Goal: Transaction & Acquisition: Obtain resource

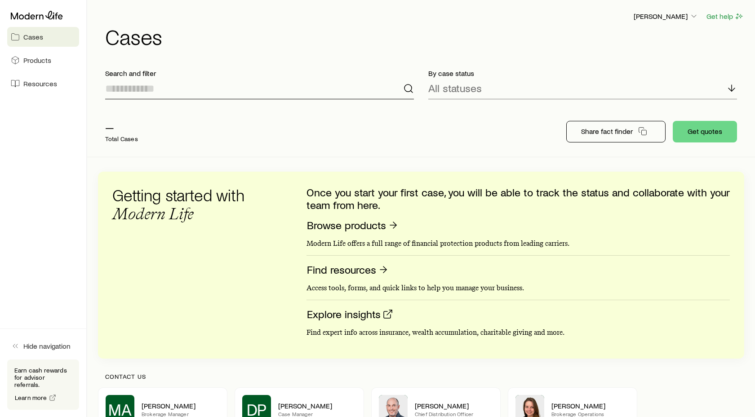
click at [139, 87] on input at bounding box center [259, 89] width 309 height 22
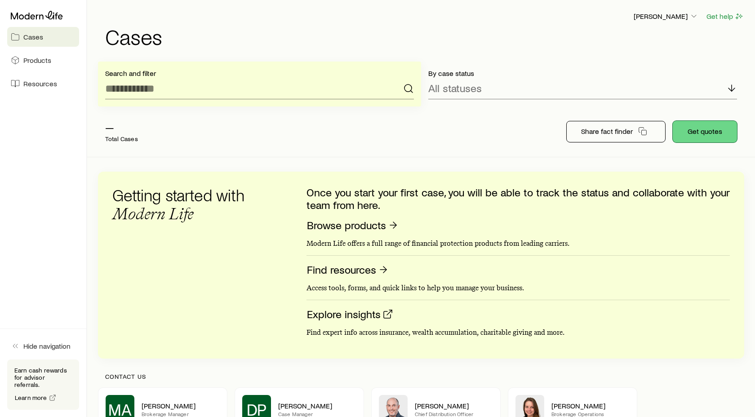
click at [702, 130] on button "Get quotes" at bounding box center [705, 132] width 64 height 22
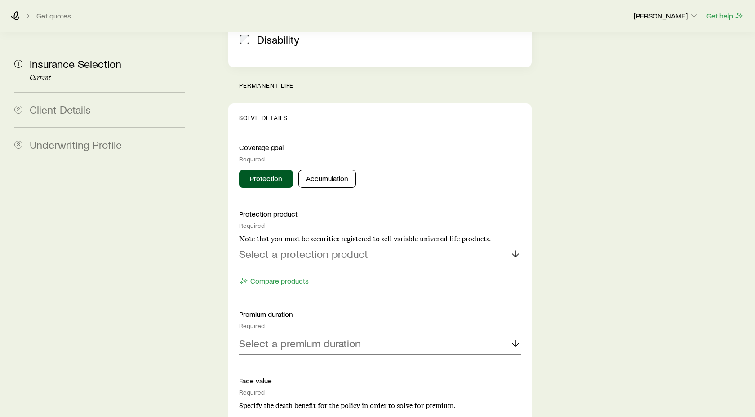
scroll to position [328, 0]
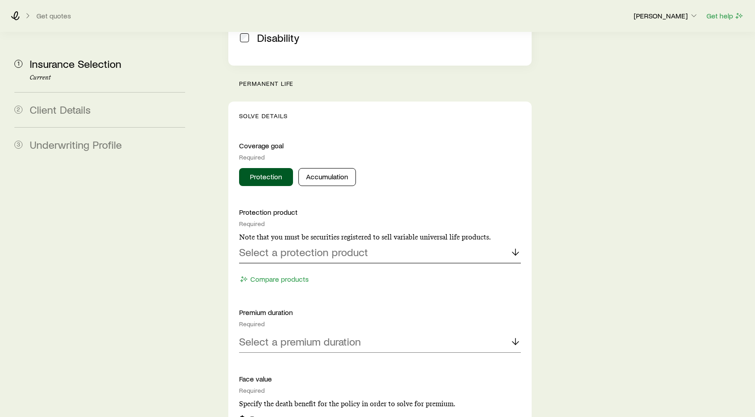
click at [515, 252] on polyline at bounding box center [516, 253] width 6 height 3
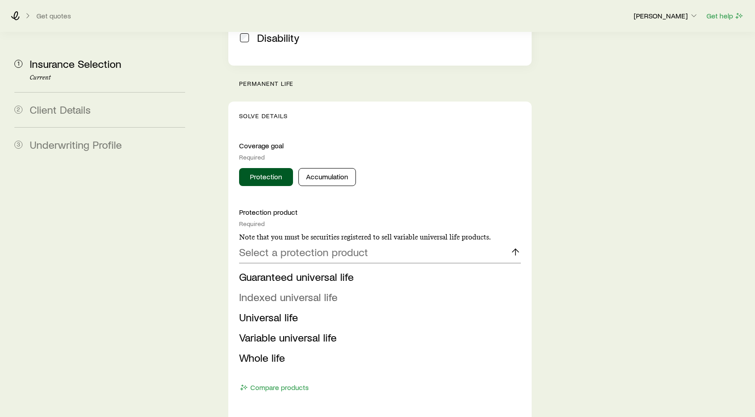
click at [312, 290] on span "Indexed universal life" at bounding box center [288, 296] width 98 height 13
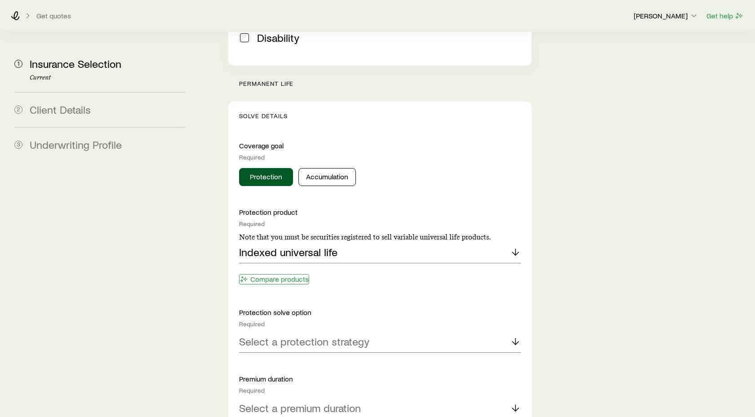
click at [286, 274] on button "Compare products" at bounding box center [274, 279] width 70 height 10
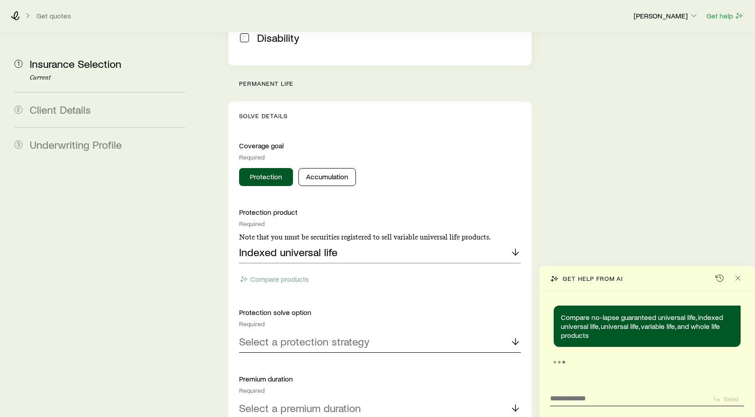
click at [513, 336] on icon at bounding box center [515, 341] width 11 height 11
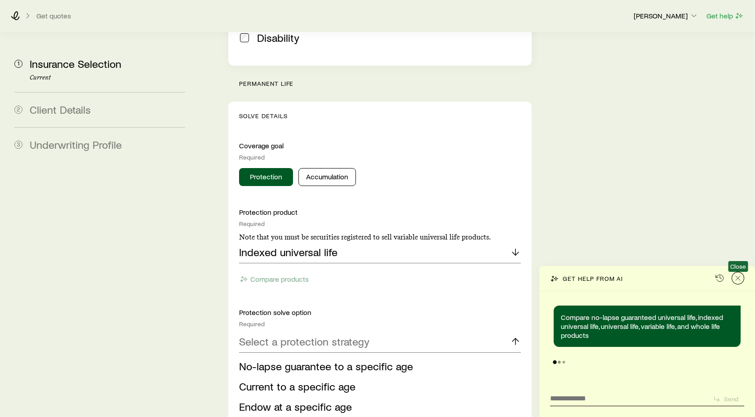
click at [738, 280] on icon "Close" at bounding box center [738, 278] width 9 height 9
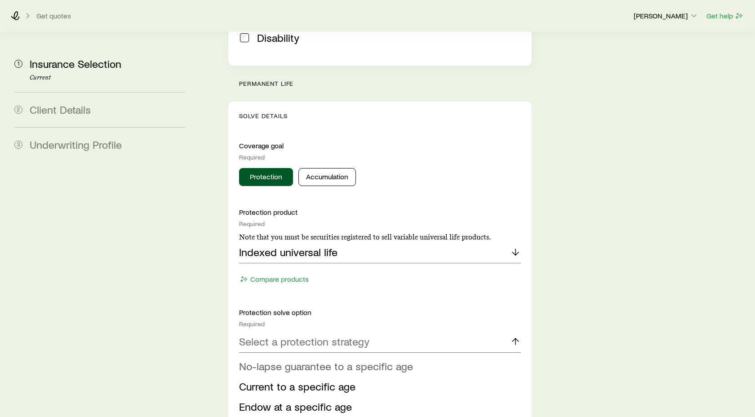
click at [301, 360] on span "No-lapse guarantee to a specific age" at bounding box center [326, 366] width 174 height 13
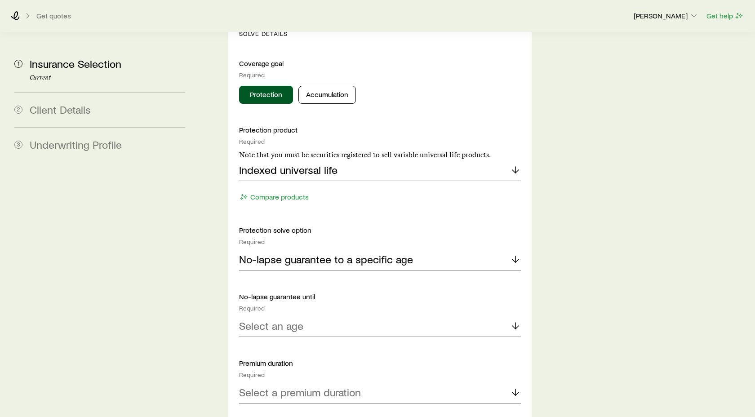
scroll to position [418, 0]
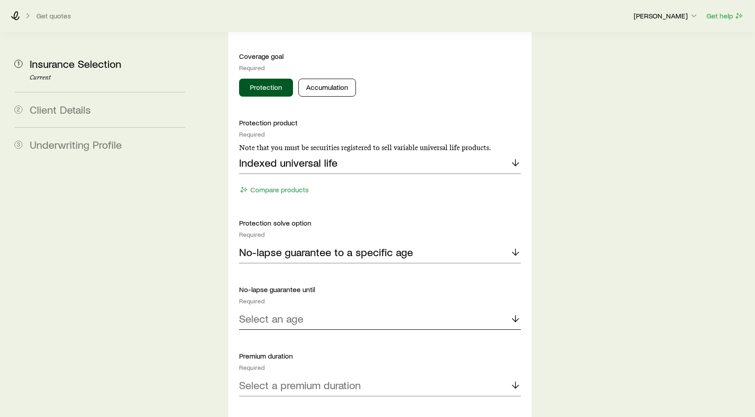
click at [516, 313] on icon at bounding box center [515, 318] width 11 height 11
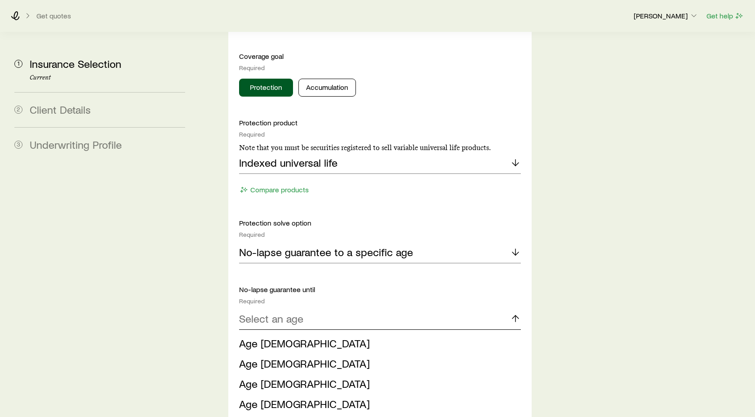
scroll to position [729, 0]
click at [261, 377] on span "Age [DEMOGRAPHIC_DATA]" at bounding box center [304, 383] width 131 height 13
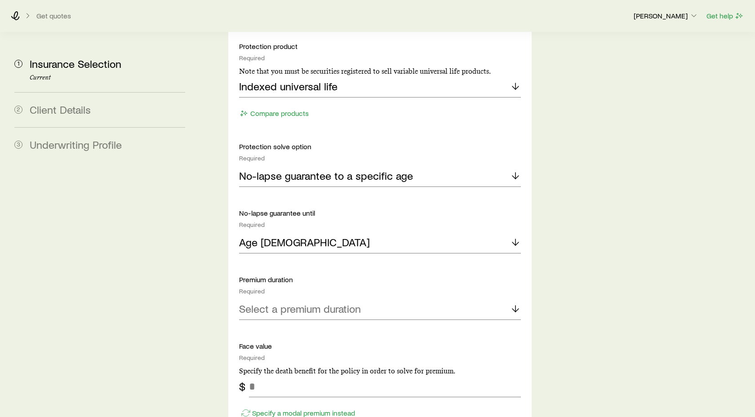
scroll to position [494, 0]
click at [515, 309] on polyline at bounding box center [516, 310] width 6 height 3
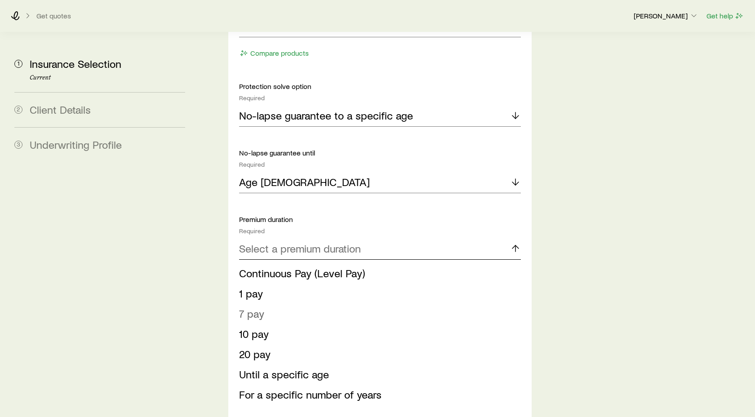
scroll to position [555, 0]
click at [308, 388] on span "For a specific number of years" at bounding box center [310, 394] width 143 height 13
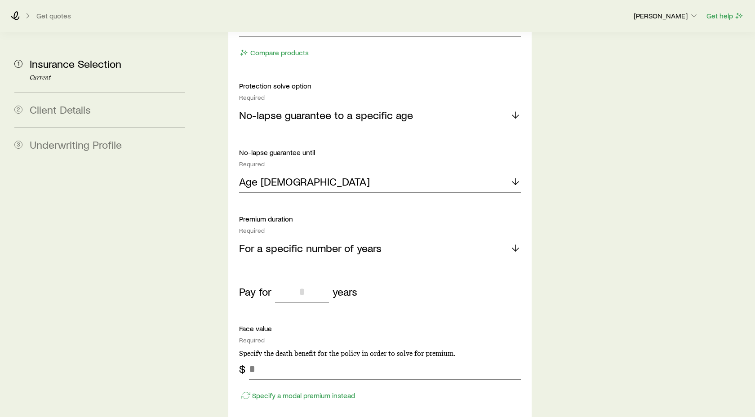
click at [307, 281] on input "tel" at bounding box center [302, 292] width 54 height 22
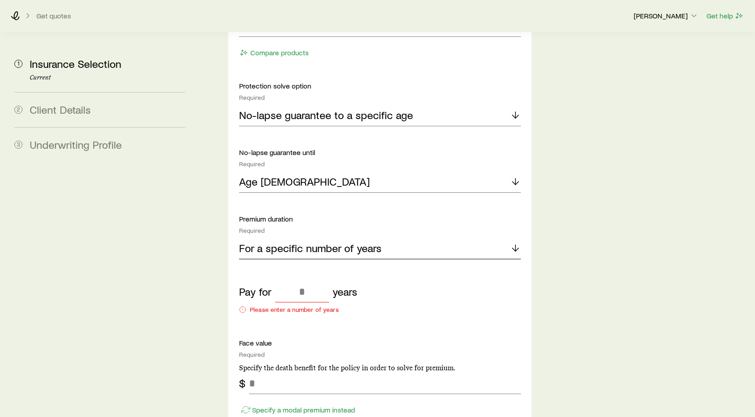
click at [515, 243] on icon at bounding box center [515, 248] width 11 height 11
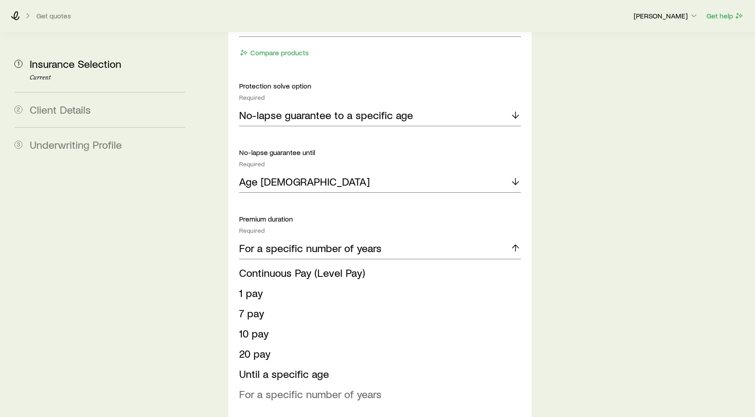
click at [288, 388] on span "For a specific number of years" at bounding box center [310, 394] width 143 height 13
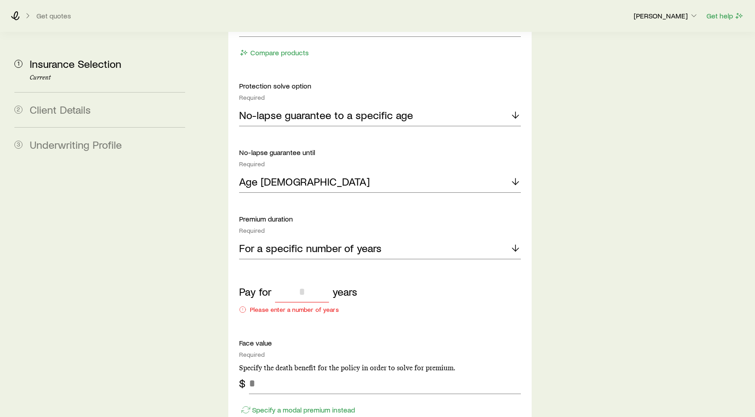
click at [309, 281] on input "tel" at bounding box center [302, 292] width 54 height 22
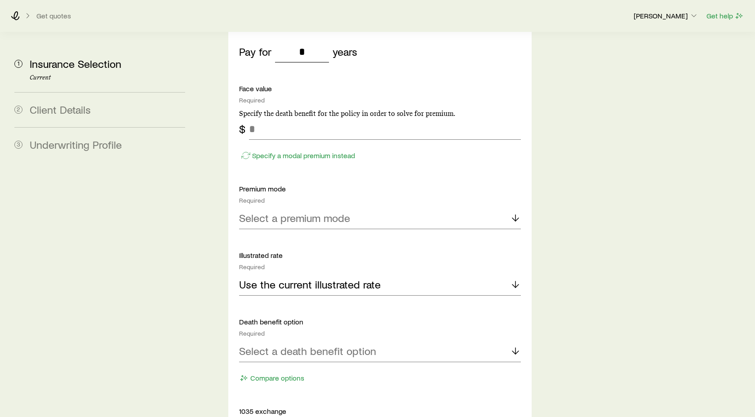
scroll to position [797, 0]
type input "*"
click at [518, 211] on icon at bounding box center [515, 216] width 11 height 11
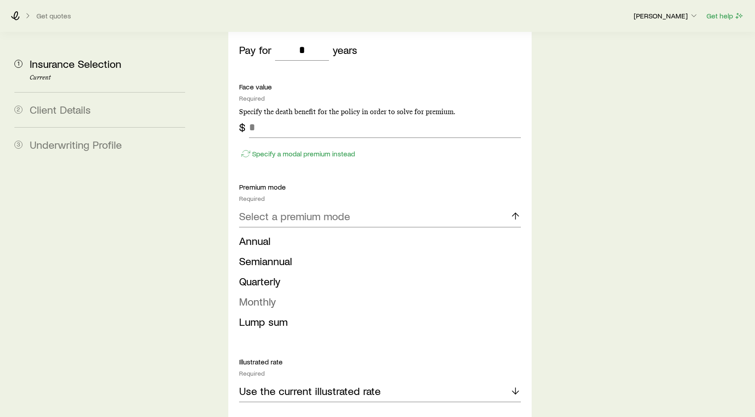
click at [260, 295] on span "Monthly" at bounding box center [257, 301] width 37 height 13
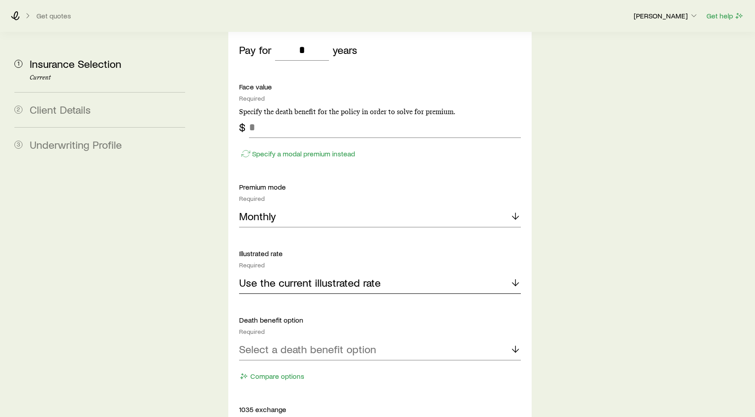
click at [518, 277] on icon at bounding box center [515, 282] width 11 height 11
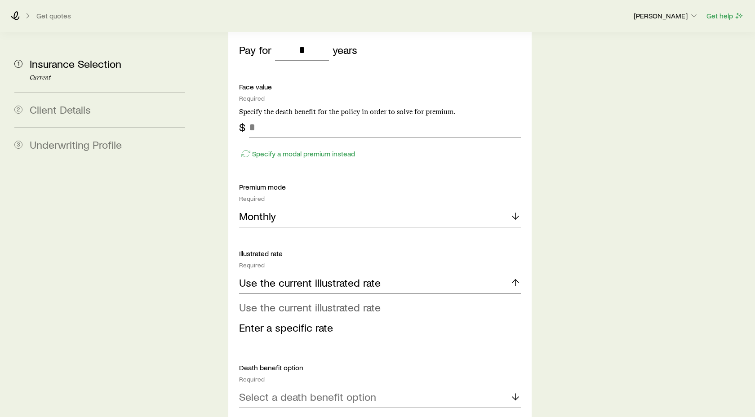
click at [310, 301] on span "Use the current illustrated rate" at bounding box center [310, 307] width 142 height 13
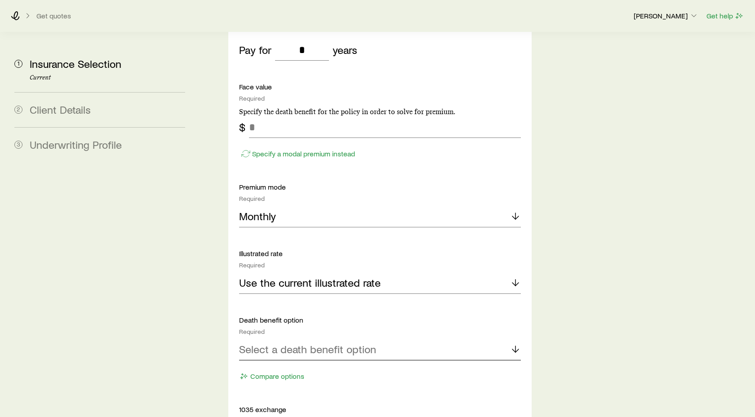
click at [517, 344] on icon at bounding box center [515, 349] width 11 height 11
click at [296, 367] on span "Level (Option A)" at bounding box center [276, 373] width 75 height 13
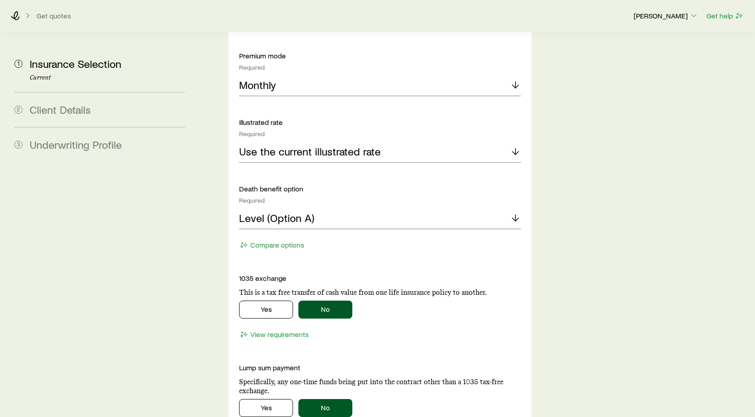
scroll to position [935, 0]
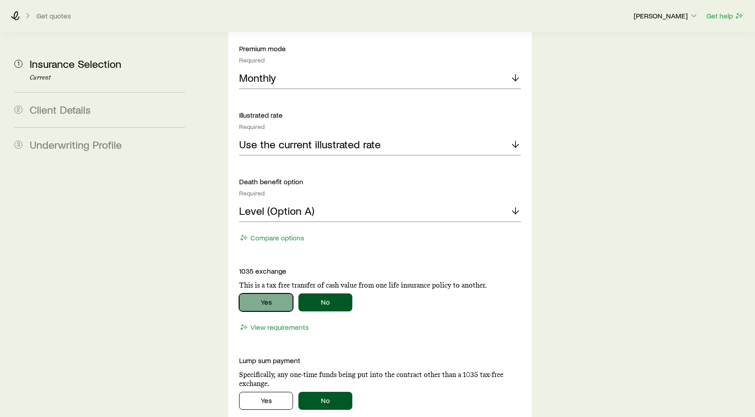
click at [272, 294] on button "Yes" at bounding box center [266, 303] width 54 height 18
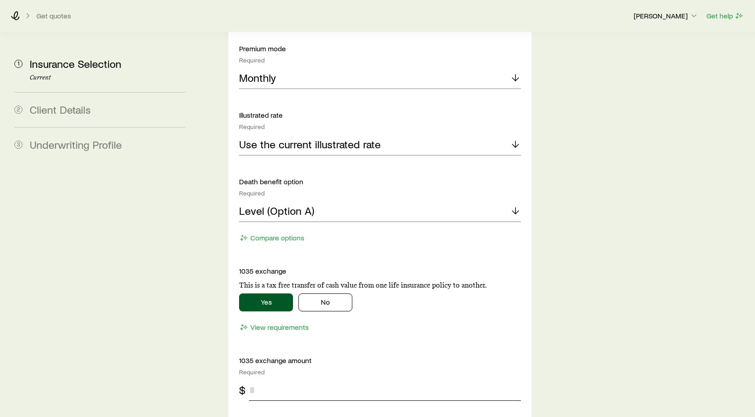
click at [253, 380] on input "tel" at bounding box center [385, 391] width 272 height 22
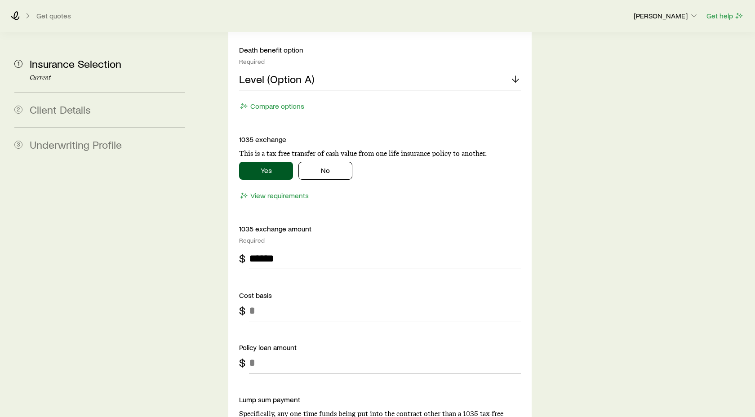
scroll to position [1068, 0]
type input "******"
click at [255, 299] on input "tel" at bounding box center [385, 310] width 272 height 22
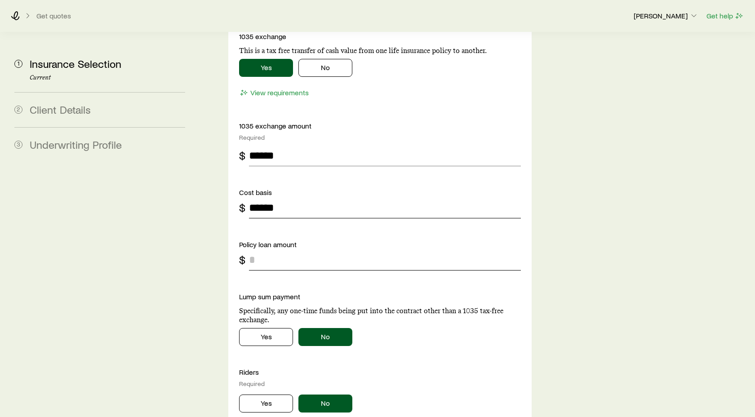
scroll to position [1175, 0]
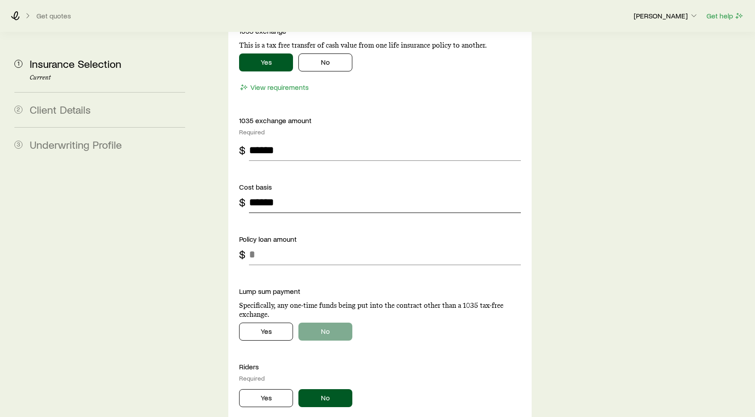
type input "******"
click at [328, 323] on button "No" at bounding box center [326, 332] width 54 height 18
click at [342, 323] on button "No" at bounding box center [326, 332] width 54 height 18
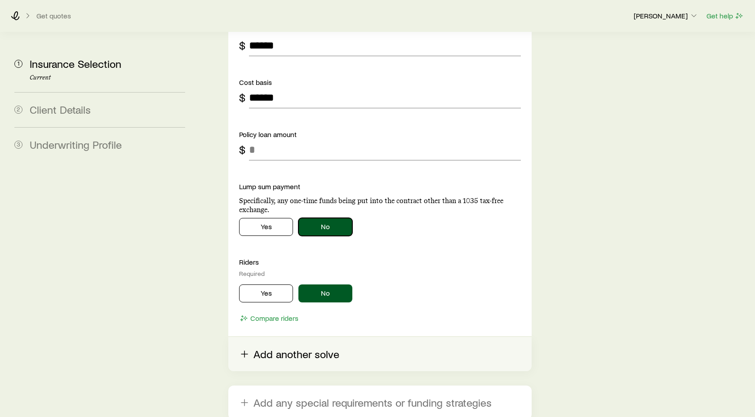
scroll to position [1343, 0]
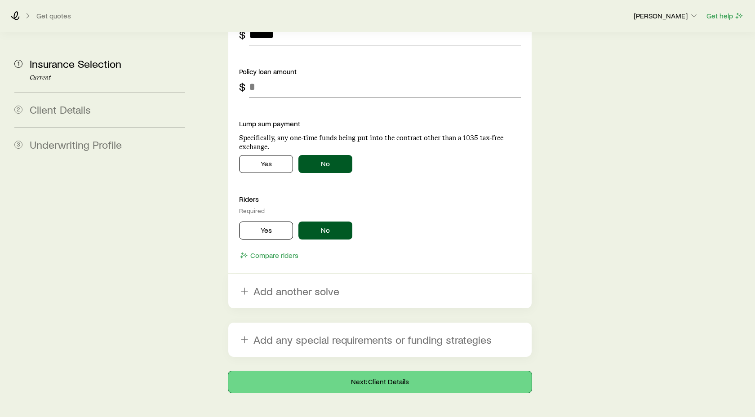
click at [394, 371] on button "Next: Client Details" at bounding box center [380, 382] width 304 height 22
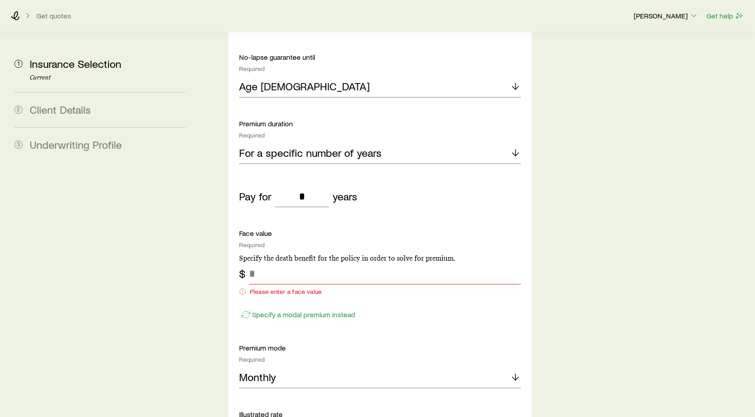
scroll to position [693, 0]
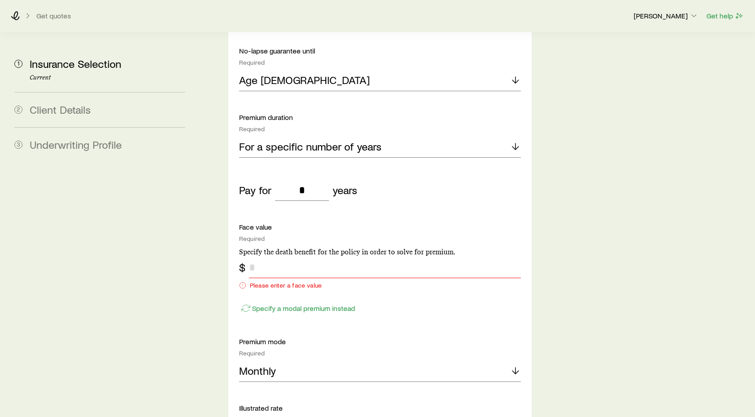
click at [255, 257] on input "tel" at bounding box center [385, 268] width 272 height 22
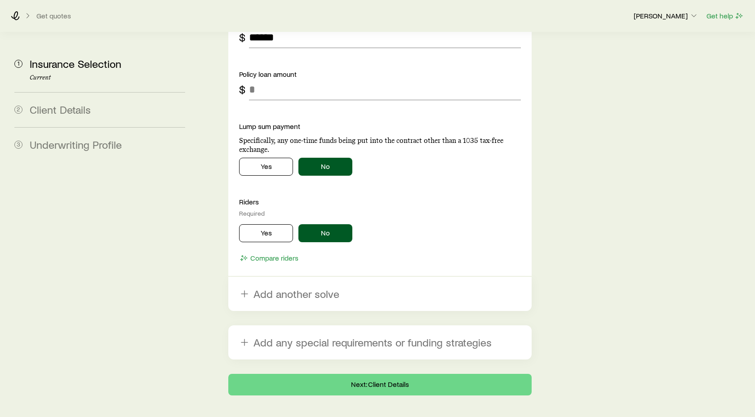
scroll to position [1380, 0]
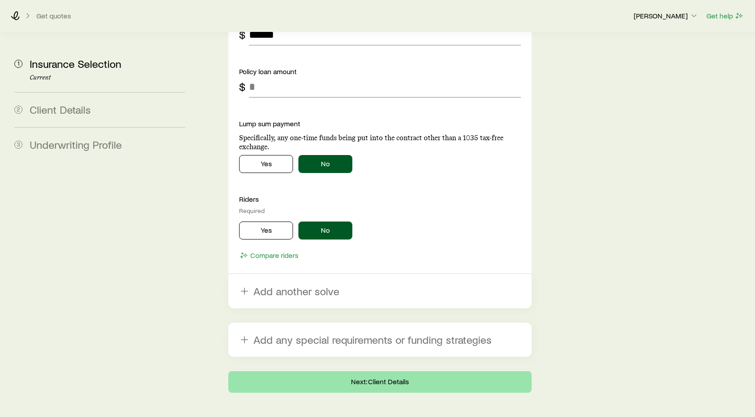
type input "******"
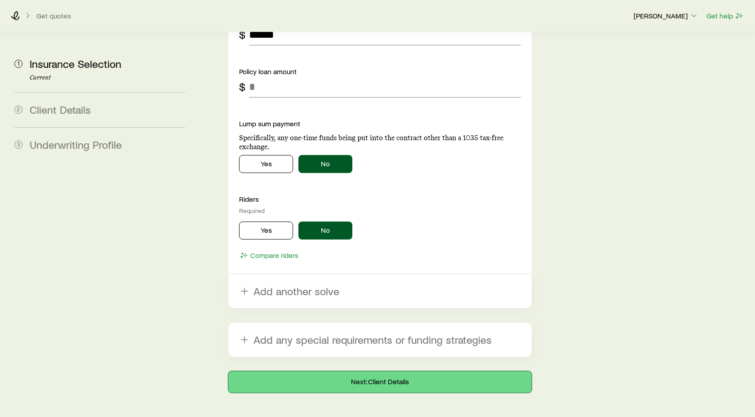
click at [375, 371] on button "Next: Client Details" at bounding box center [380, 382] width 304 height 22
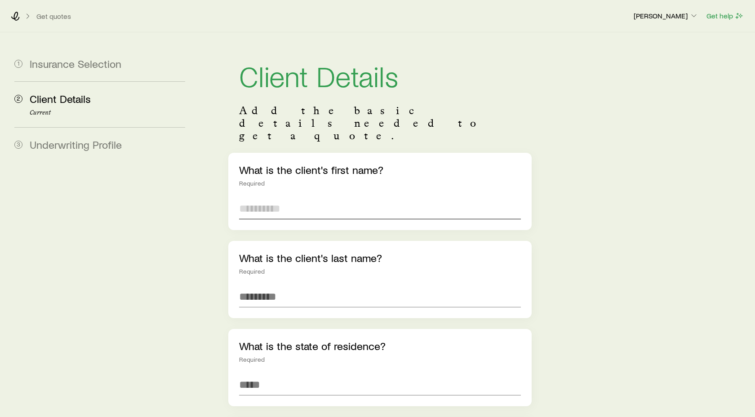
click at [255, 198] on input "text" at bounding box center [380, 209] width 282 height 22
type input "*******"
click at [260, 286] on input "text" at bounding box center [380, 297] width 282 height 22
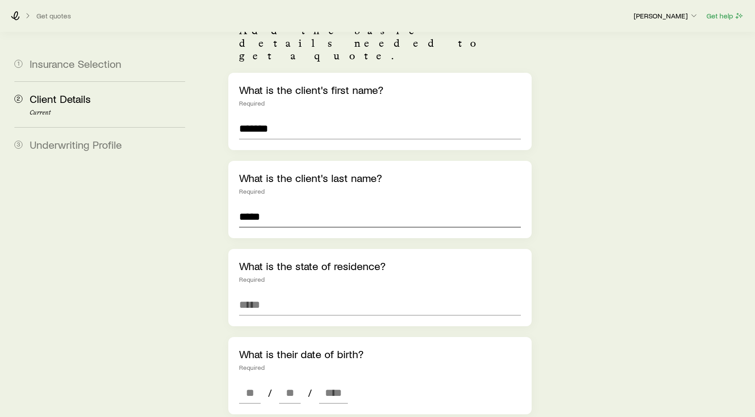
scroll to position [79, 0]
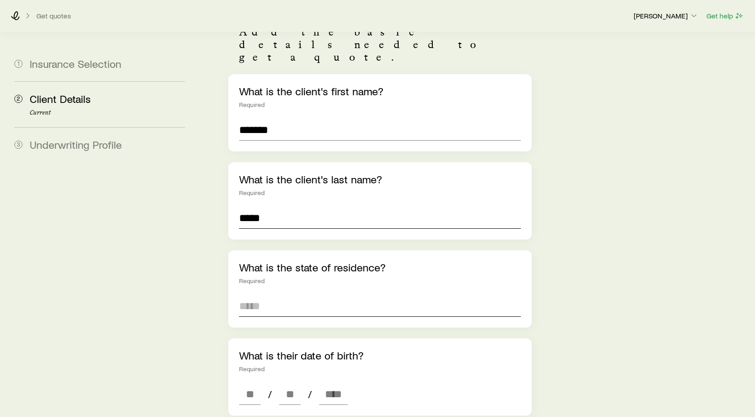
type input "*****"
click at [264, 295] on input at bounding box center [380, 306] width 282 height 22
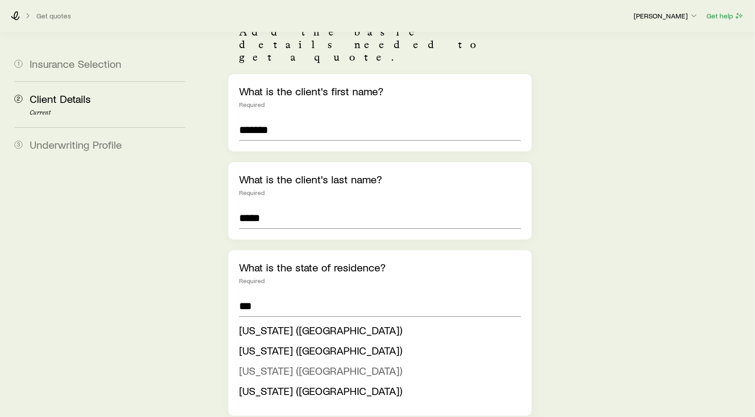
click at [273, 364] on span "[US_STATE] ([GEOGRAPHIC_DATA])" at bounding box center [320, 370] width 163 height 13
type input "**********"
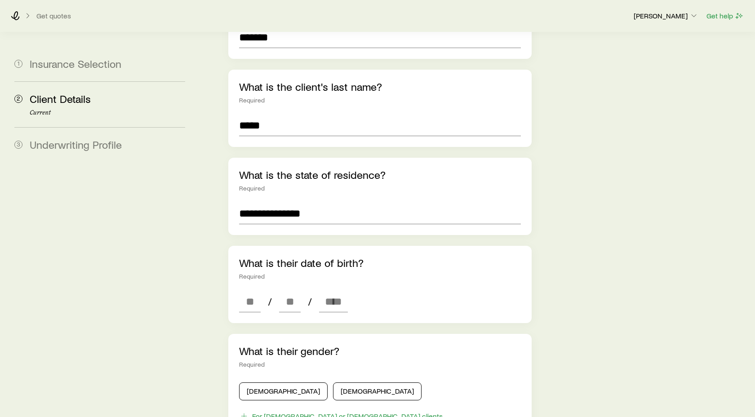
scroll to position [170, 0]
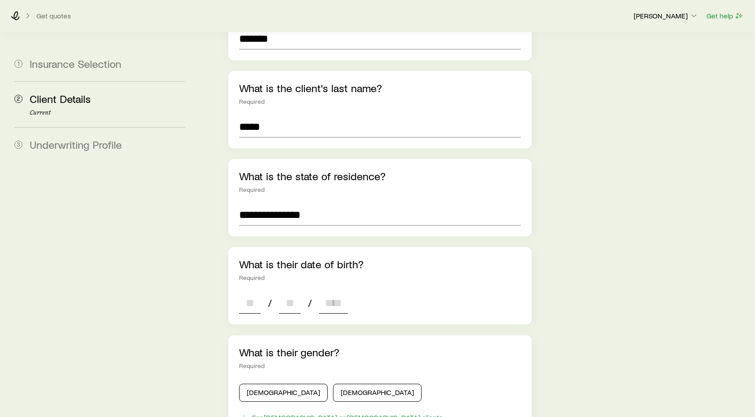
click at [242, 292] on input at bounding box center [250, 303] width 22 height 22
type input "**"
type input "****"
type input "*"
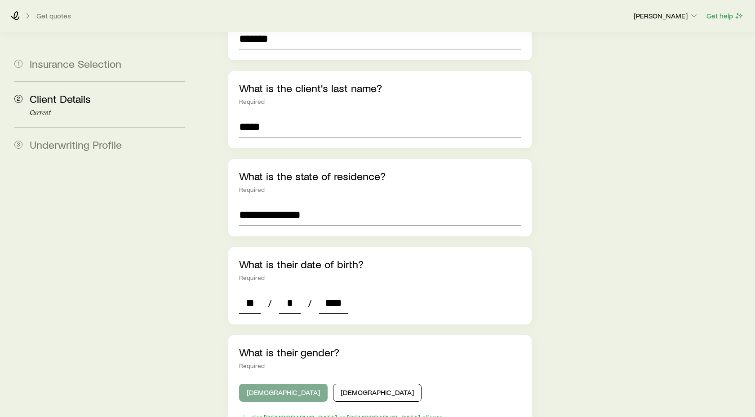
type input "****"
click at [268, 384] on button "[DEMOGRAPHIC_DATA]" at bounding box center [283, 393] width 89 height 18
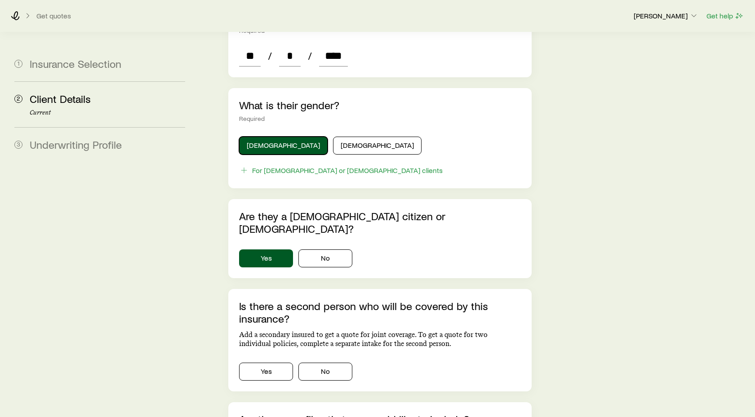
scroll to position [419, 0]
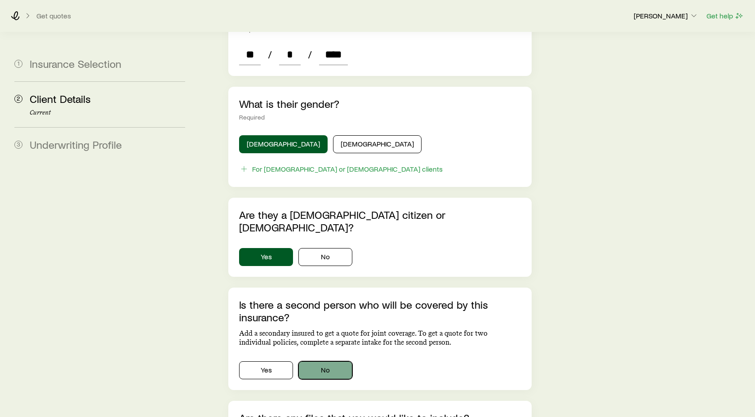
click at [315, 362] on button "No" at bounding box center [326, 371] width 54 height 18
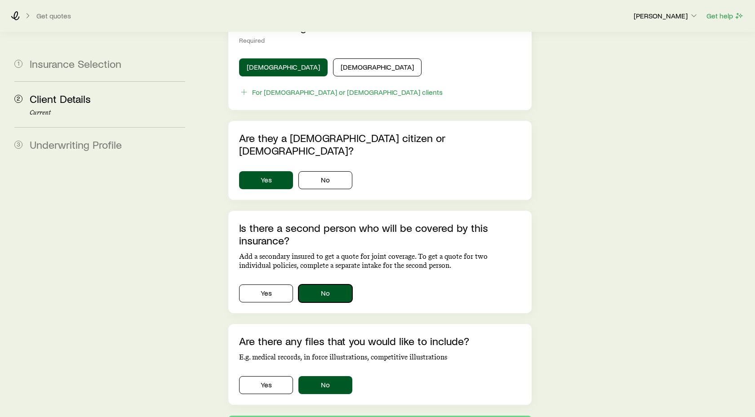
scroll to position [528, 0]
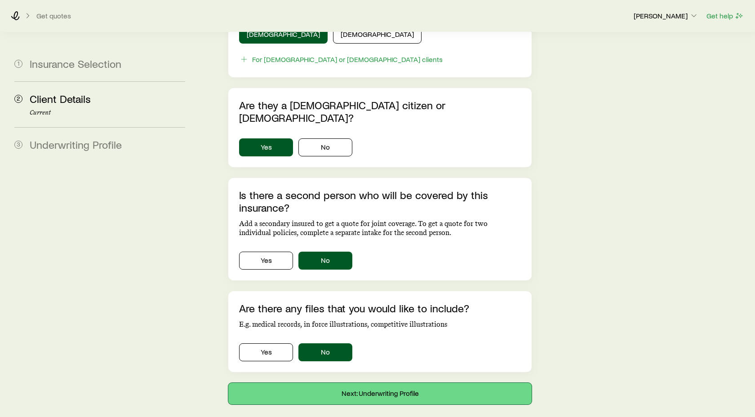
click at [400, 383] on button "Next: Underwriting Profile" at bounding box center [380, 394] width 304 height 22
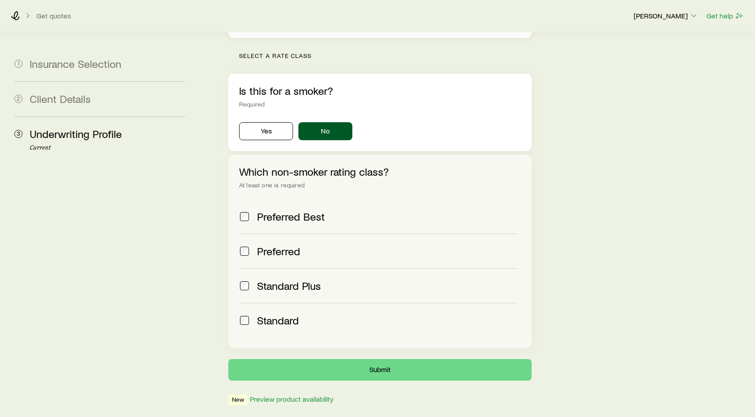
scroll to position [277, 0]
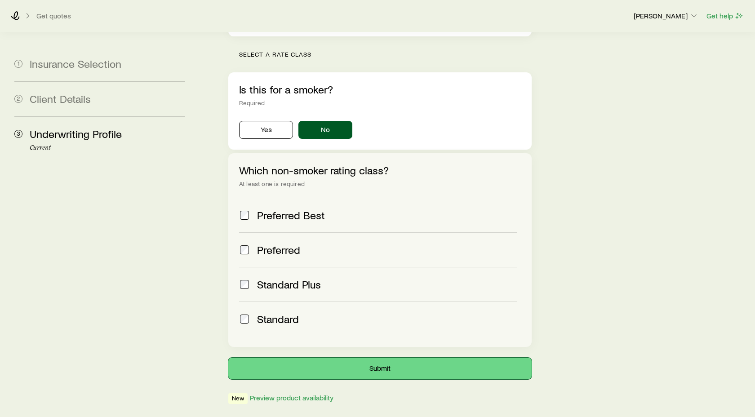
click at [407, 358] on button "Submit" at bounding box center [380, 369] width 304 height 22
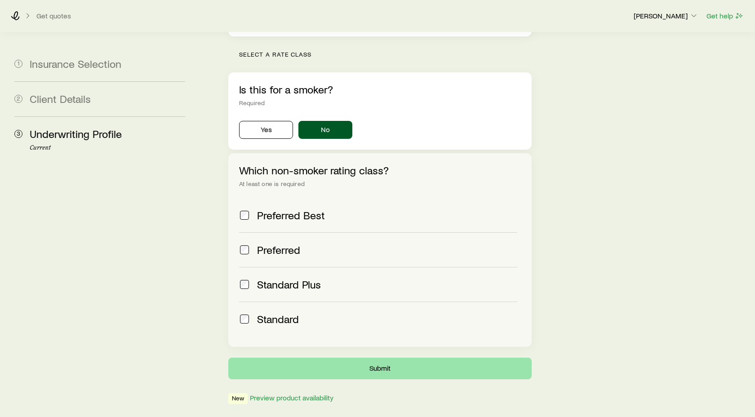
scroll to position [0, 0]
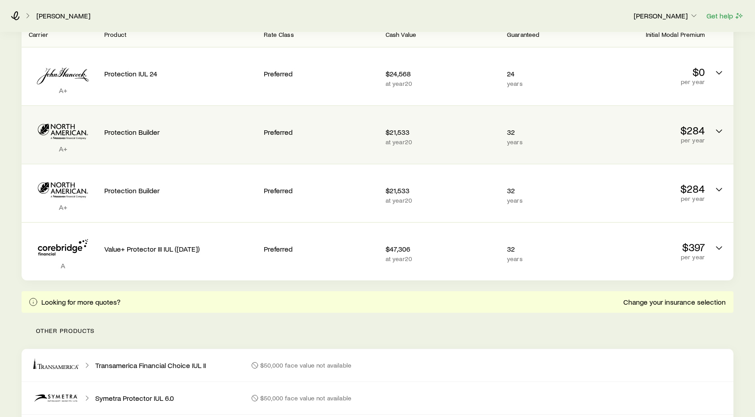
scroll to position [138, 0]
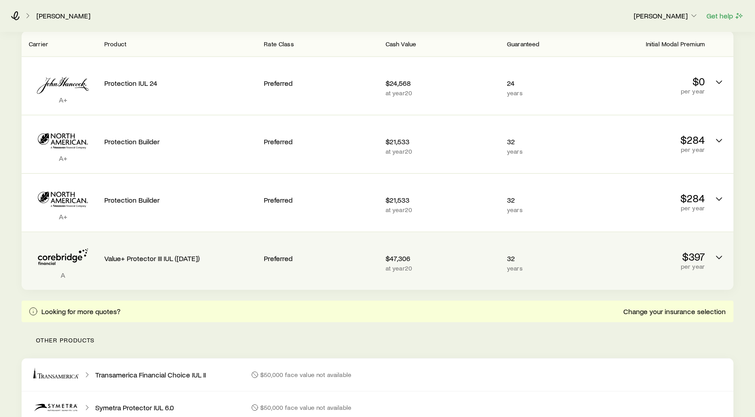
click at [228, 259] on p "Value+ Protector III IUL ([DATE])" at bounding box center [180, 258] width 152 height 9
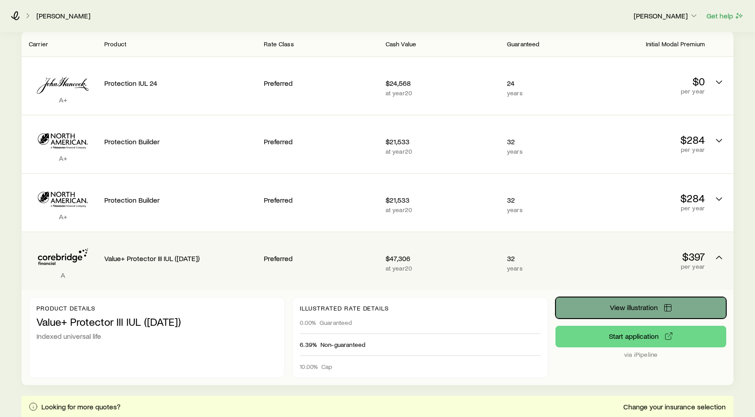
click at [596, 299] on button "View illustration" at bounding box center [641, 308] width 171 height 22
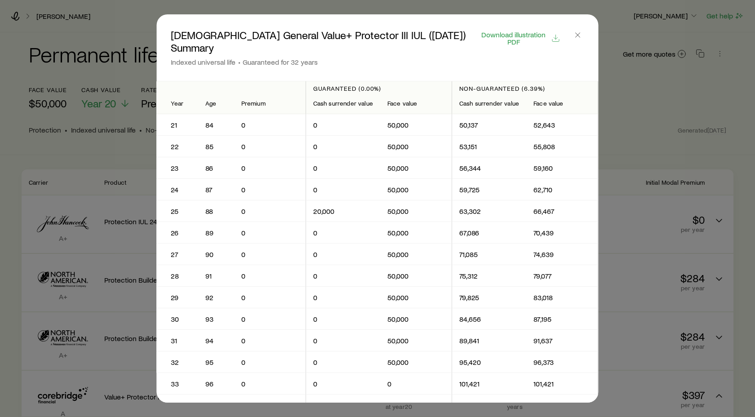
scroll to position [424, 0]
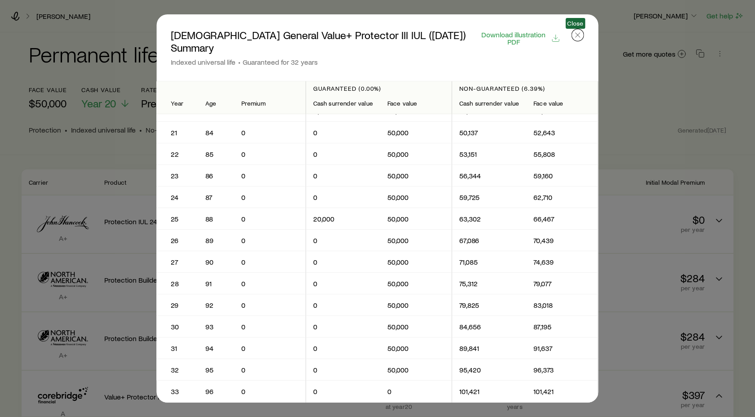
click at [580, 35] on icon "button" at bounding box center [578, 35] width 9 height 9
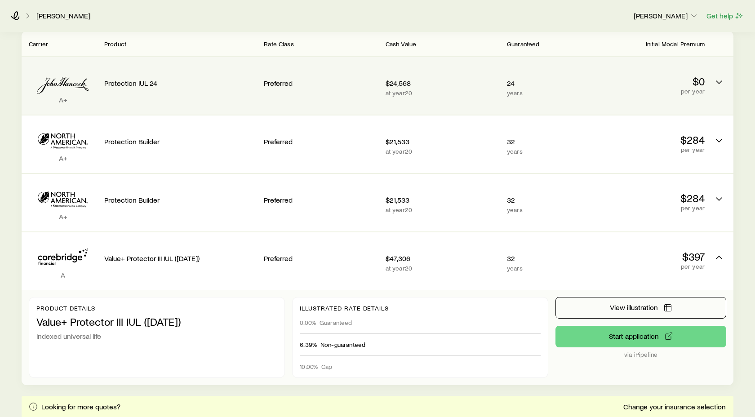
click at [153, 89] on div "Protection IUL 24" at bounding box center [180, 81] width 152 height 34
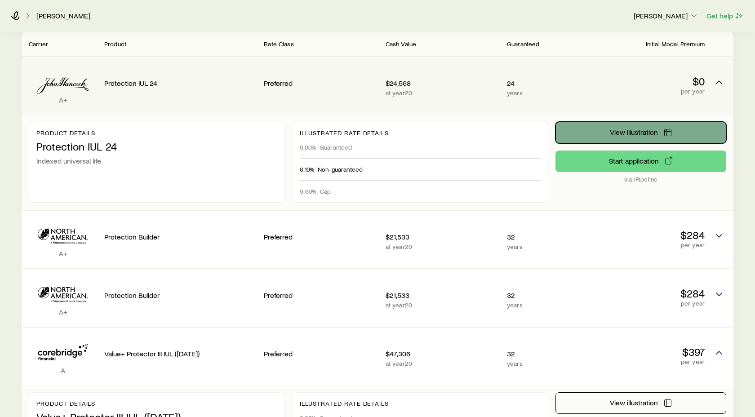
click at [612, 139] on button "View illustration" at bounding box center [641, 133] width 171 height 22
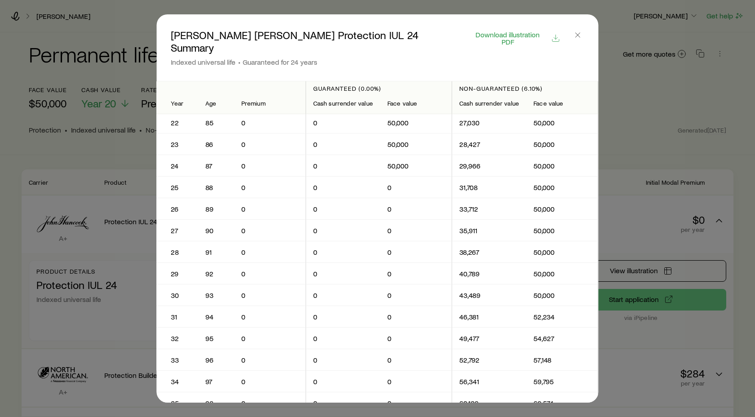
scroll to position [454, 0]
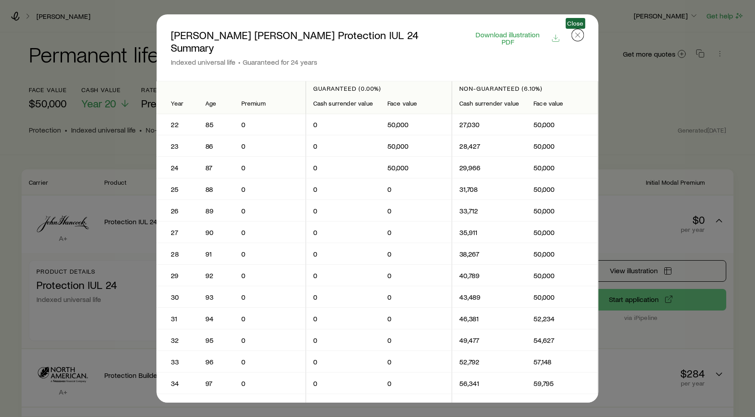
click at [576, 36] on line "button" at bounding box center [578, 35] width 4 height 4
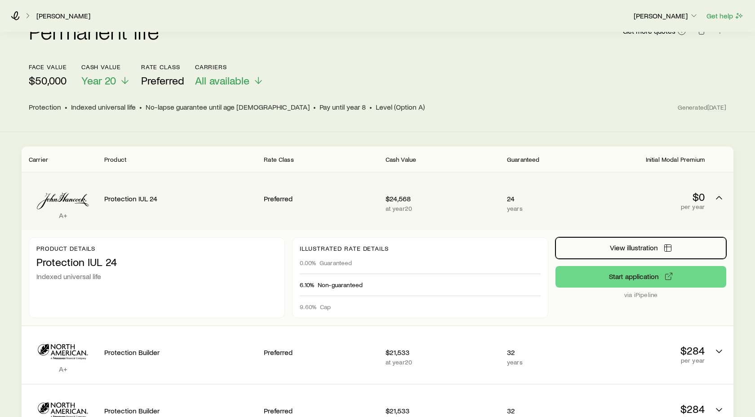
scroll to position [0, 0]
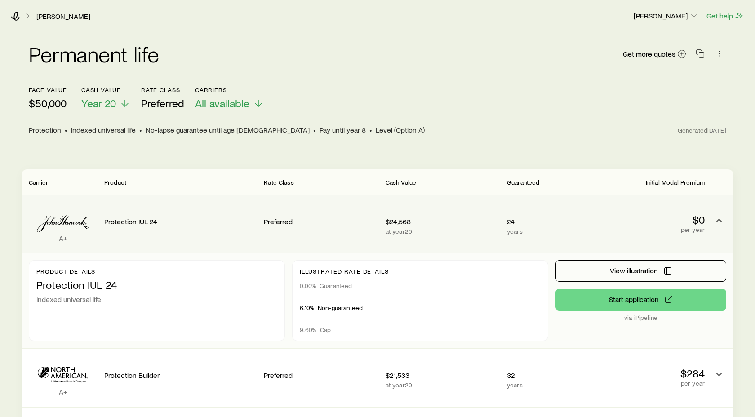
click at [79, 223] on icon "Permanent quotes" at bounding box center [63, 223] width 52 height 17
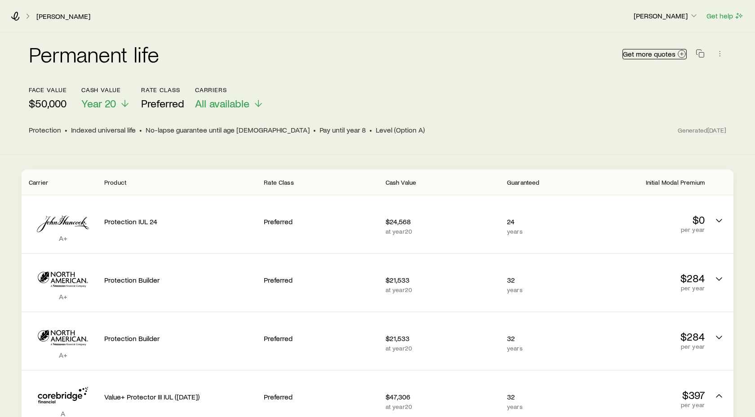
click at [671, 55] on span "Get more quotes" at bounding box center [649, 53] width 53 height 7
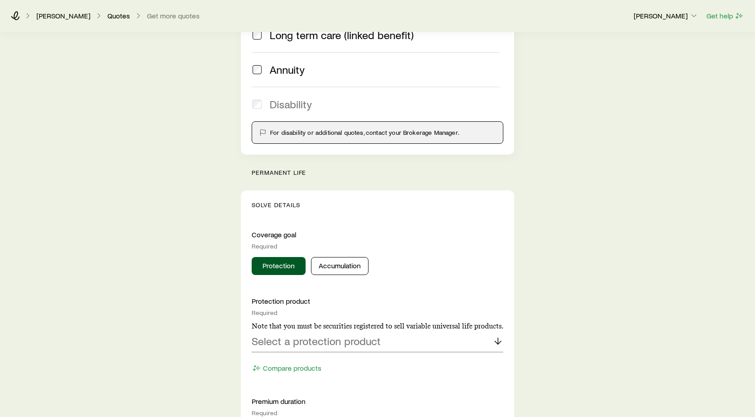
scroll to position [184, 0]
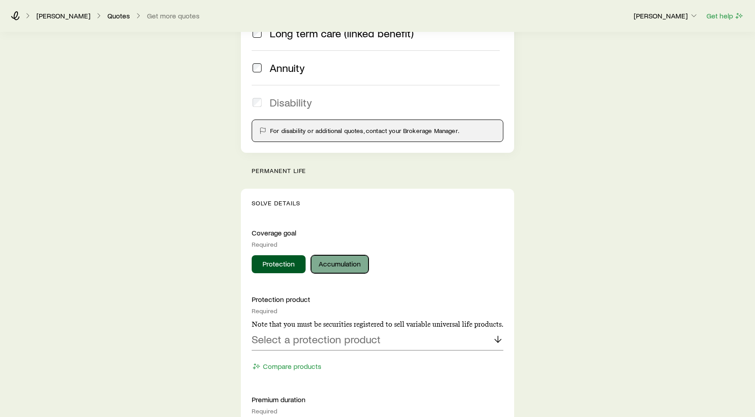
click at [343, 264] on button "Accumulation" at bounding box center [340, 264] width 58 height 18
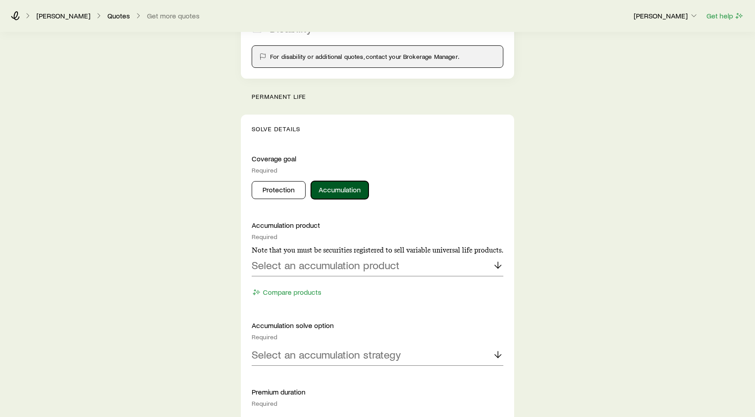
scroll to position [263, 0]
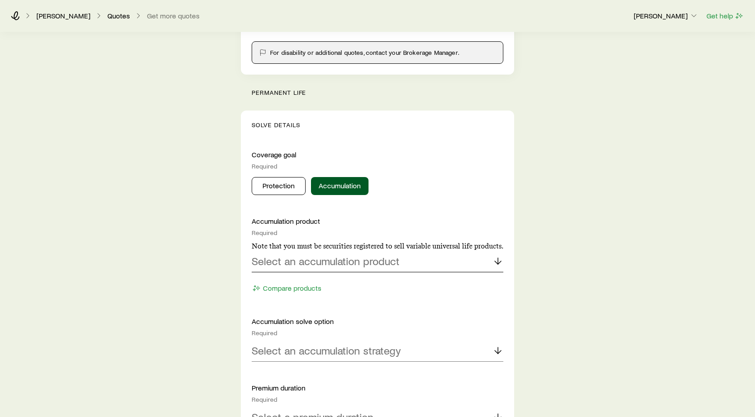
click at [498, 263] on line at bounding box center [498, 261] width 0 height 6
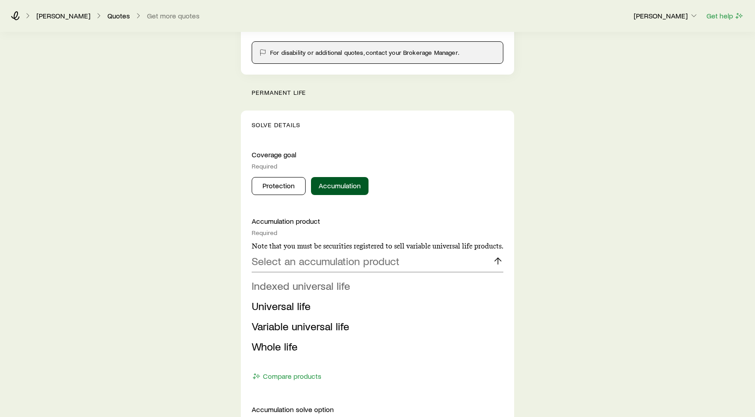
click at [316, 288] on span "Indexed universal life" at bounding box center [301, 285] width 98 height 13
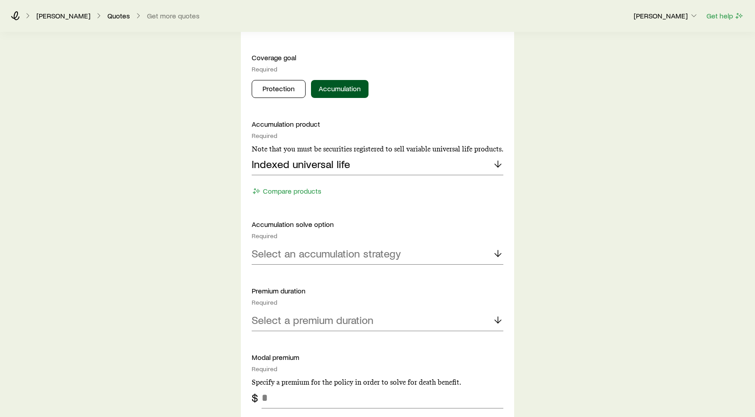
scroll to position [362, 0]
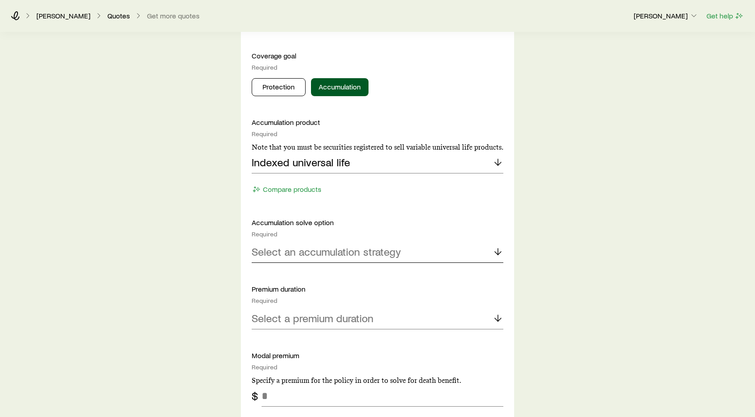
click at [499, 254] on polyline at bounding box center [498, 253] width 6 height 3
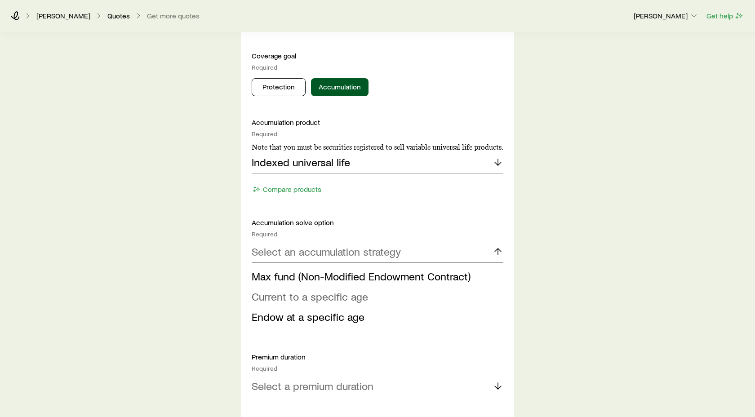
click at [312, 298] on span "Current to a specific age" at bounding box center [310, 296] width 116 height 13
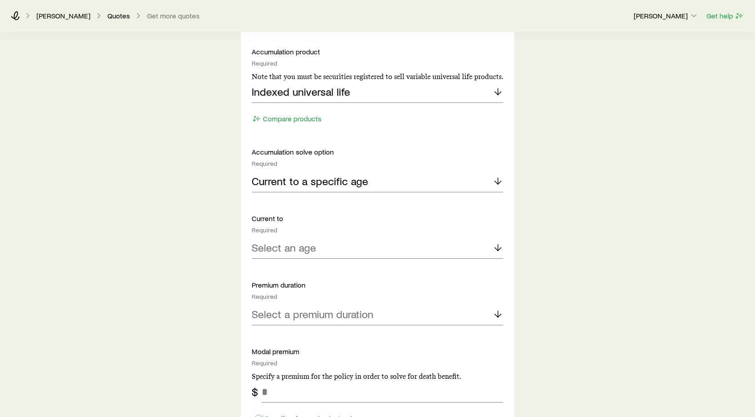
scroll to position [438, 0]
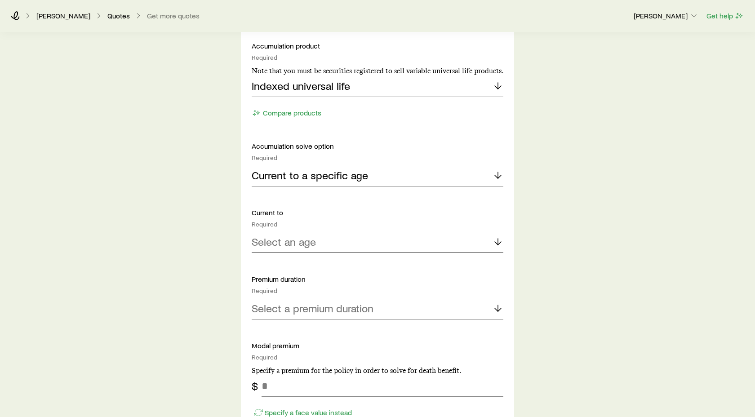
click at [498, 241] on icon at bounding box center [498, 242] width 11 height 11
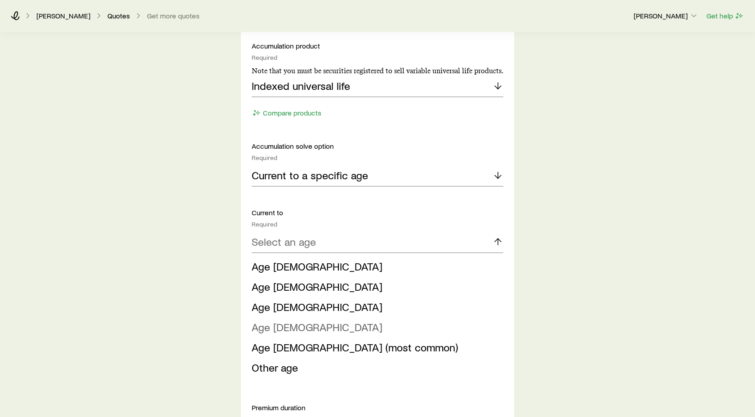
click at [287, 328] on span "Age [DEMOGRAPHIC_DATA]" at bounding box center [317, 327] width 131 height 13
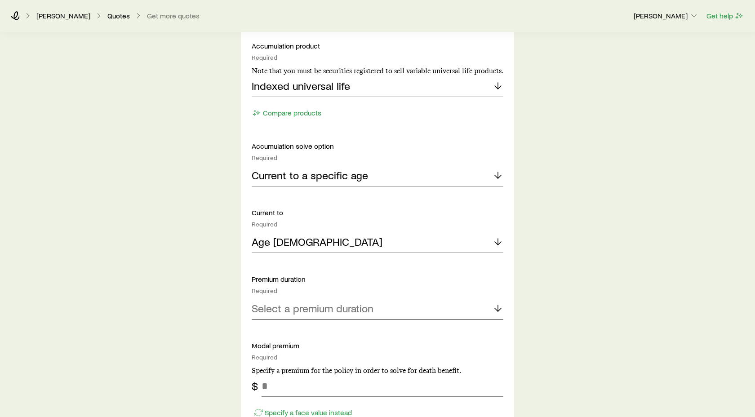
click at [495, 308] on polyline at bounding box center [498, 309] width 6 height 3
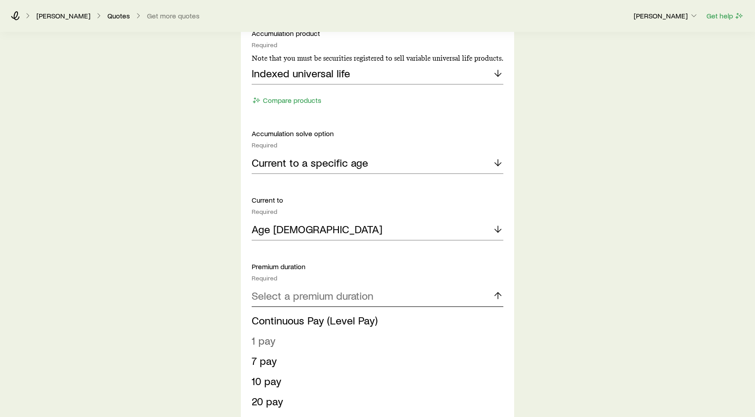
scroll to position [452, 0]
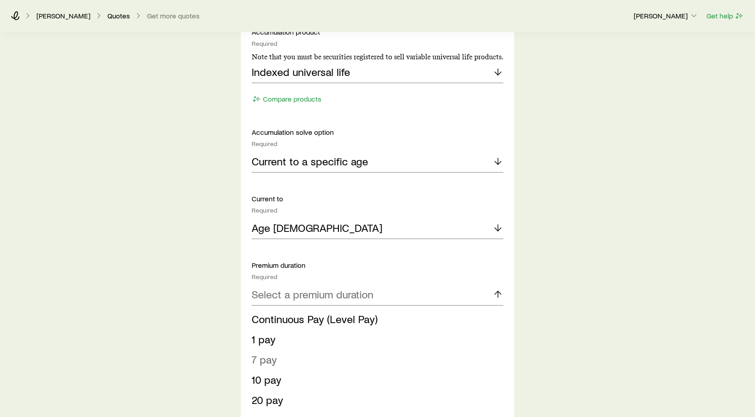
click at [273, 359] on span "7 pay" at bounding box center [264, 359] width 25 height 13
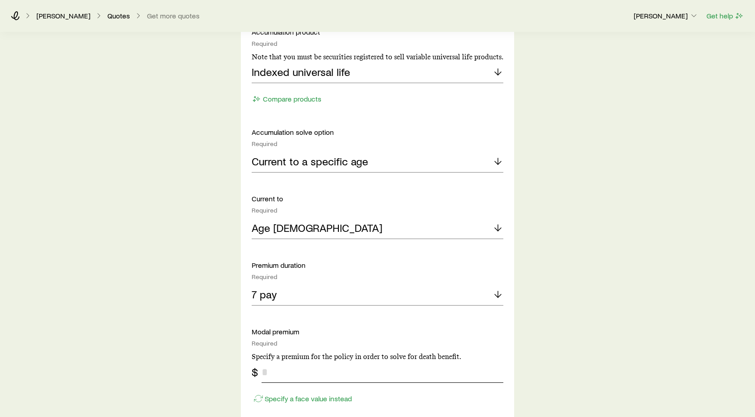
click at [268, 372] on input "tel" at bounding box center [383, 373] width 242 height 22
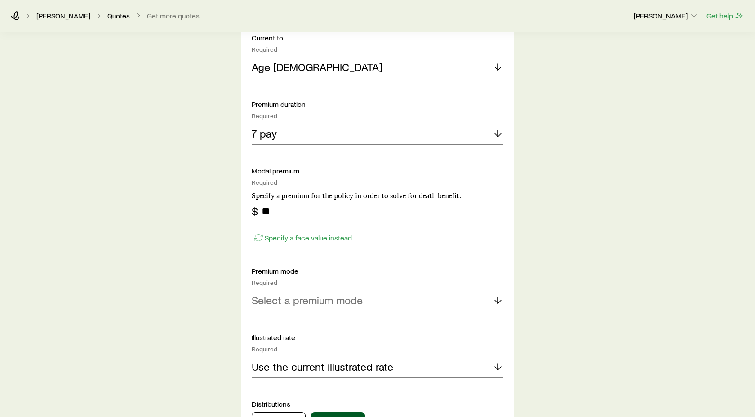
scroll to position [616, 0]
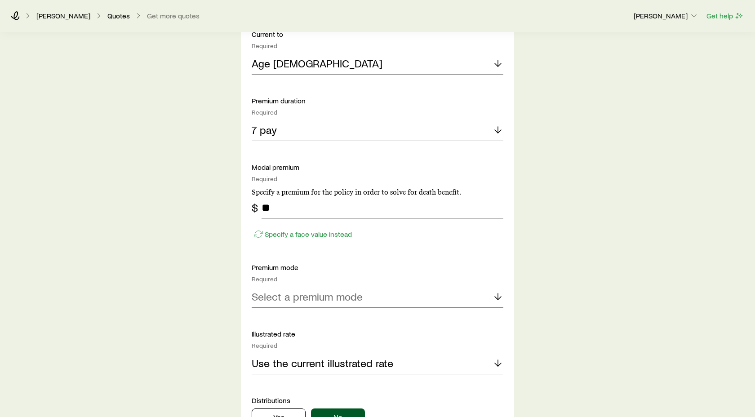
type input "**"
click at [499, 297] on icon at bounding box center [498, 296] width 11 height 11
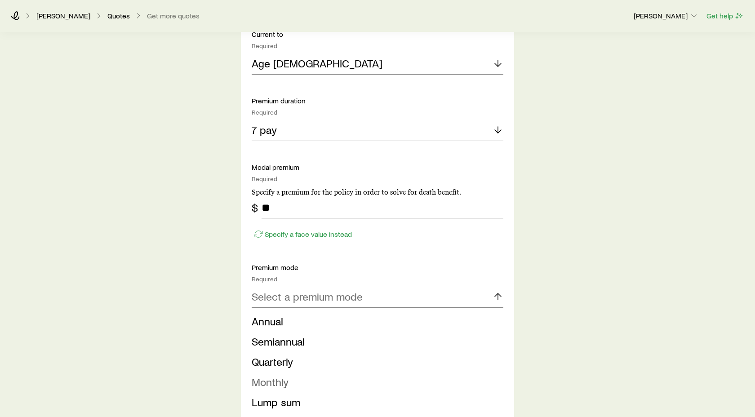
click at [284, 384] on span "Monthly" at bounding box center [270, 381] width 37 height 13
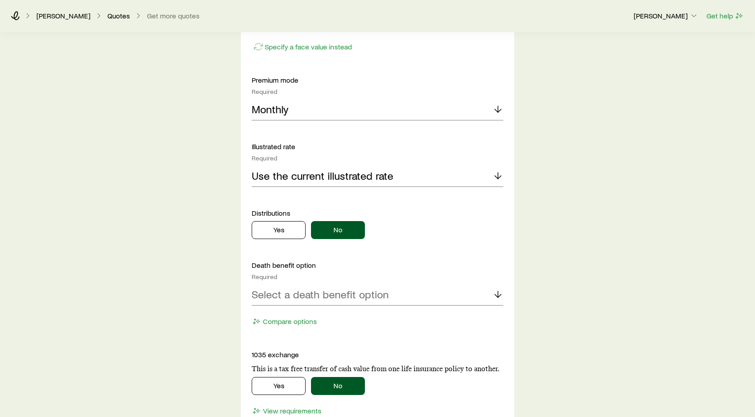
scroll to position [810, 0]
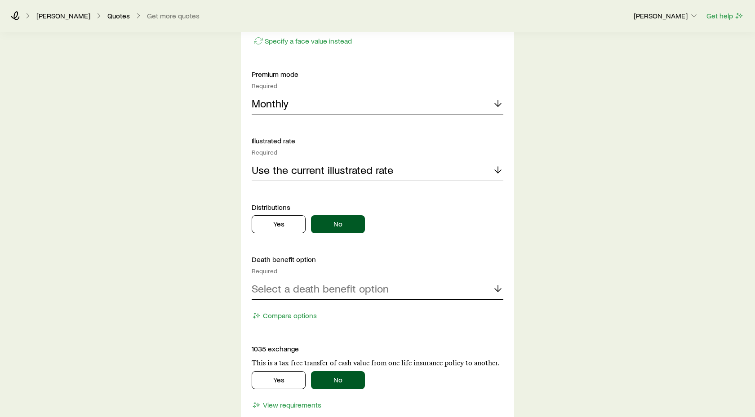
click at [497, 289] on icon at bounding box center [498, 288] width 11 height 11
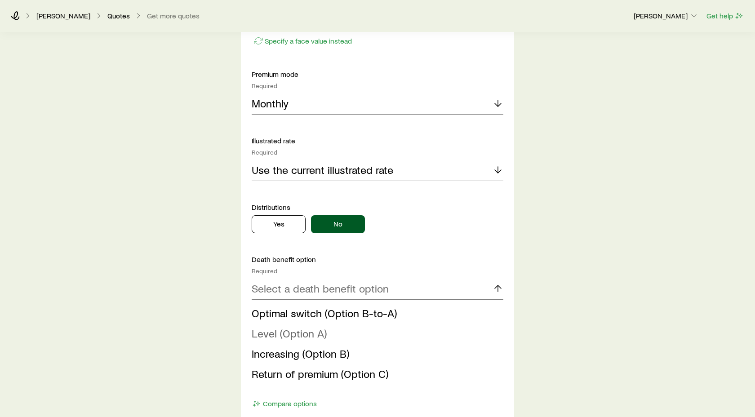
click at [310, 334] on span "Level (Option A)" at bounding box center [289, 333] width 75 height 13
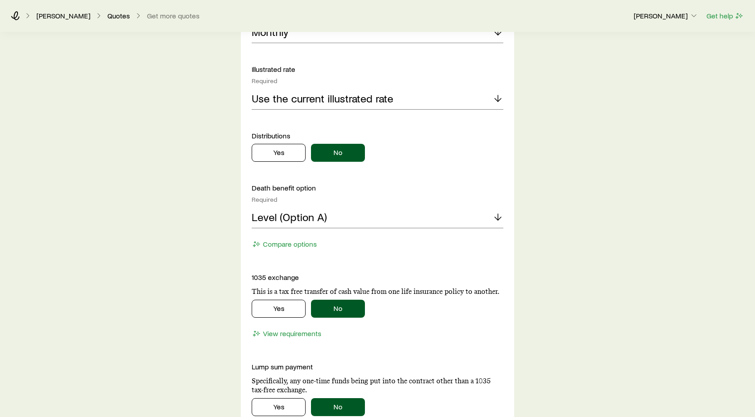
scroll to position [882, 0]
click at [290, 314] on button "Yes" at bounding box center [279, 308] width 54 height 18
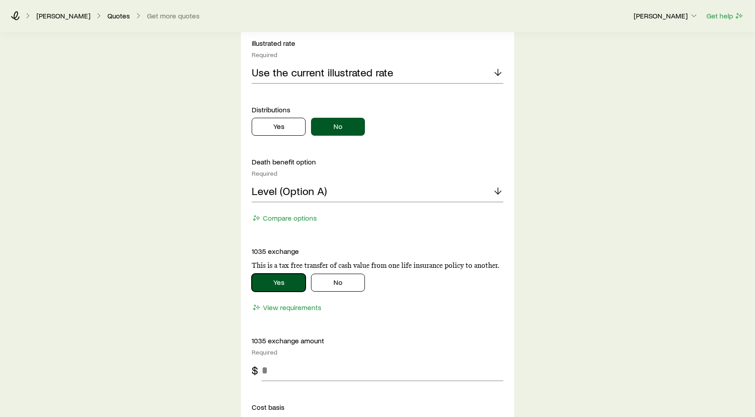
scroll to position [908, 0]
click at [268, 367] on input "tel" at bounding box center [383, 370] width 242 height 22
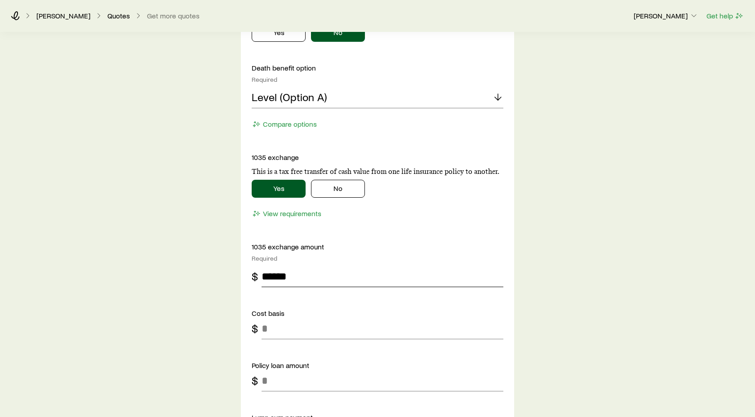
scroll to position [1002, 0]
type input "******"
click at [268, 330] on input "tel" at bounding box center [383, 328] width 242 height 22
type input "******"
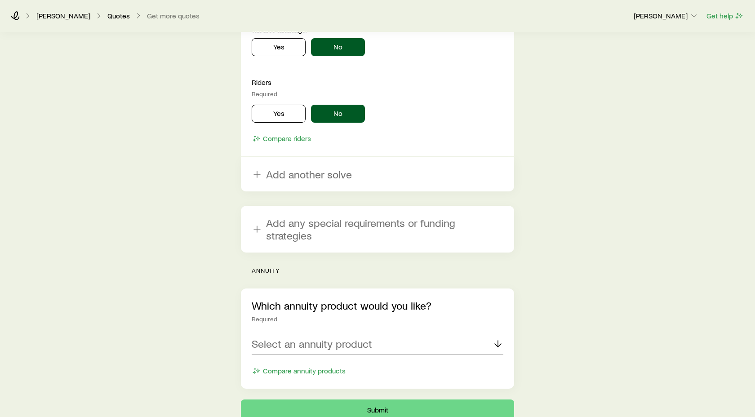
scroll to position [1430, 0]
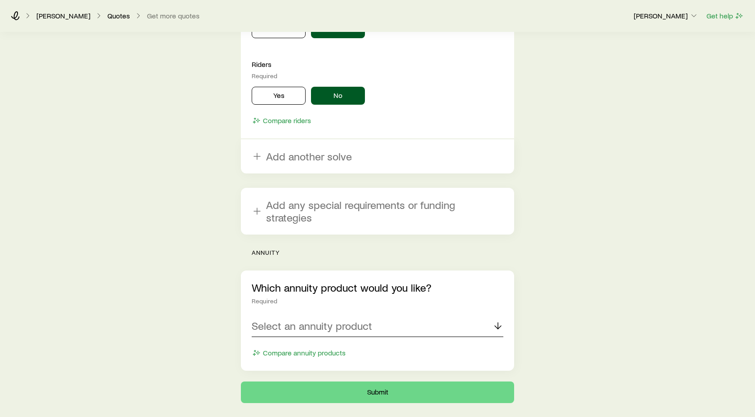
click at [501, 321] on icon at bounding box center [498, 326] width 11 height 11
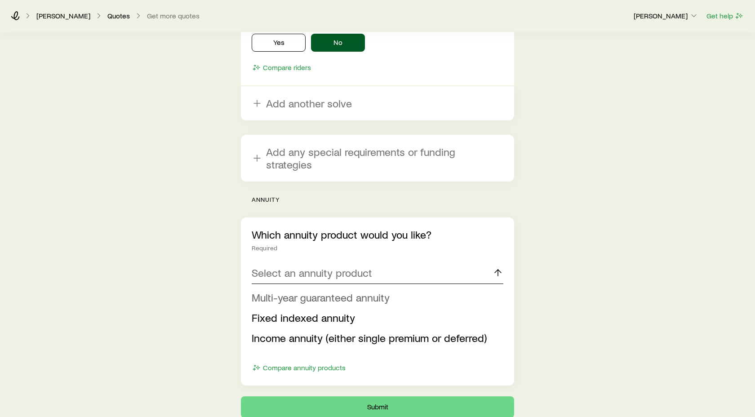
scroll to position [1486, 0]
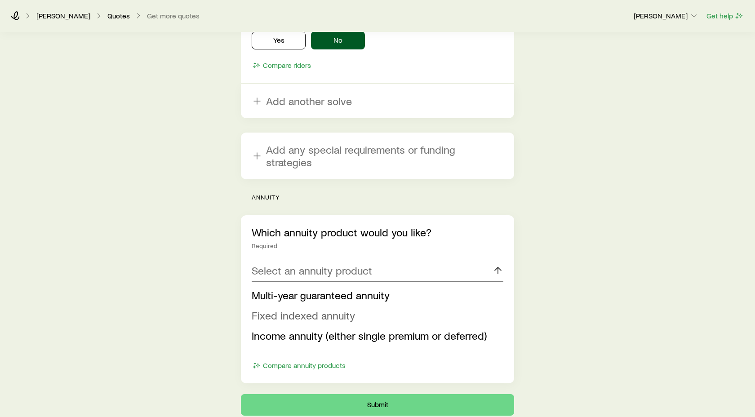
click at [315, 309] on span "Fixed indexed annuity" at bounding box center [303, 315] width 103 height 13
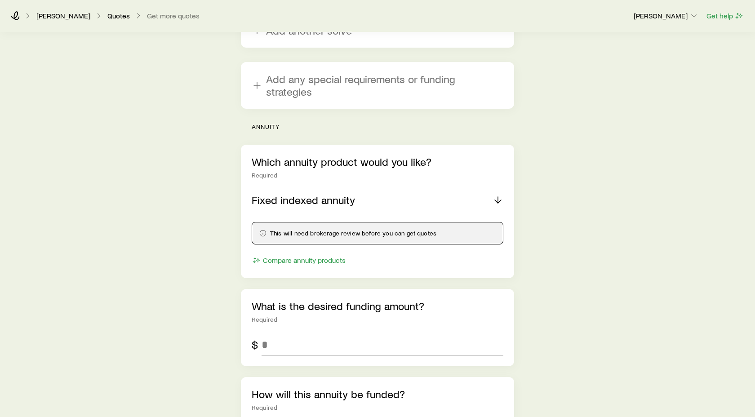
scroll to position [1564, 0]
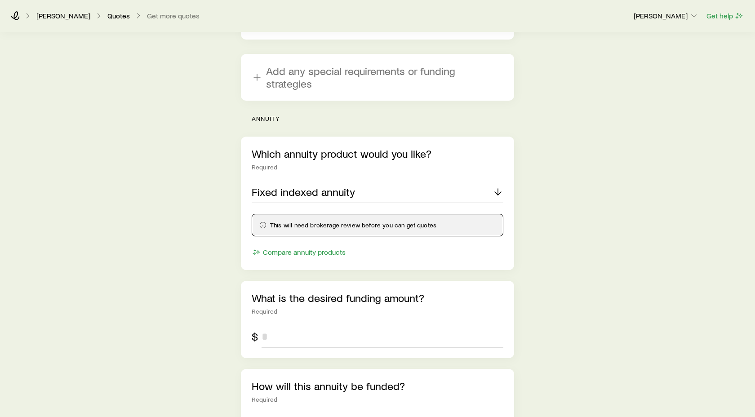
click at [272, 326] on input "tel" at bounding box center [383, 337] width 242 height 22
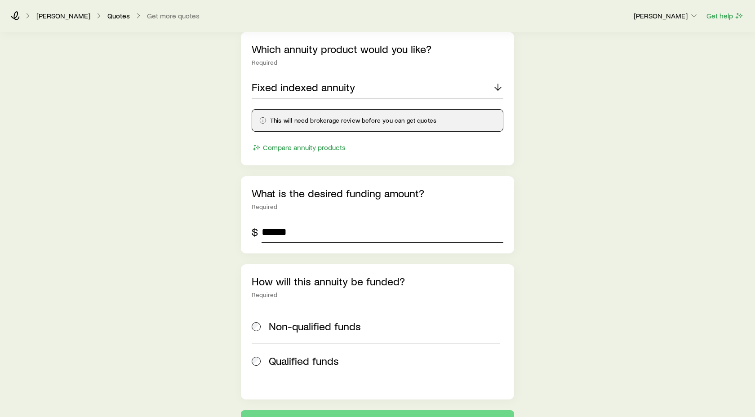
scroll to position [1672, 0]
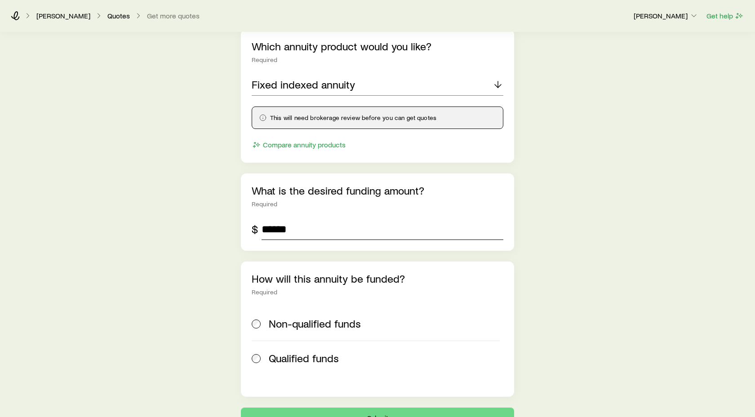
type input "******"
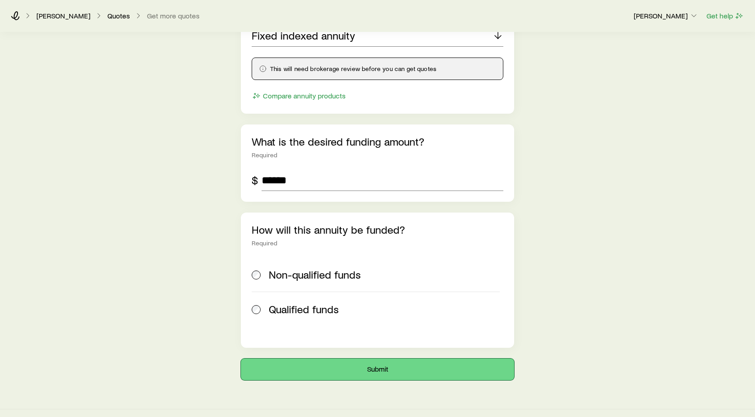
click at [393, 359] on button "Submit" at bounding box center [377, 370] width 273 height 22
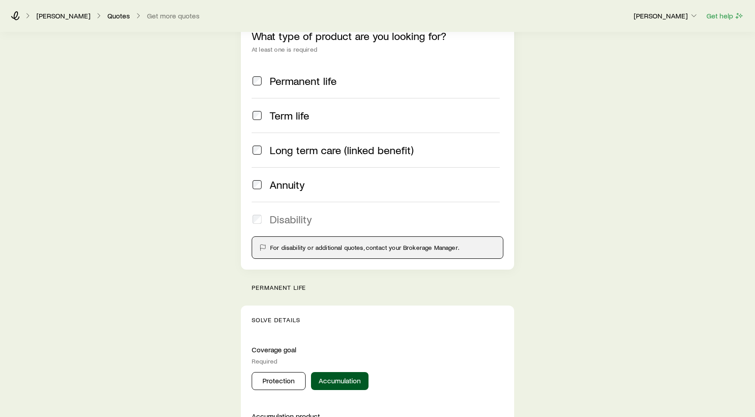
scroll to position [0, 0]
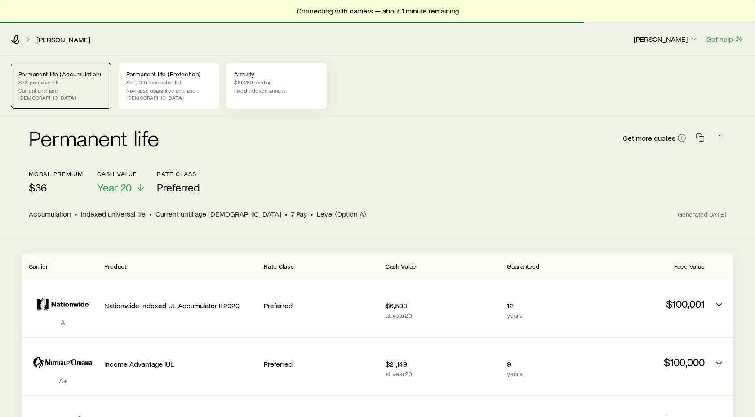
click at [268, 83] on p "$19,260 funding" at bounding box center [276, 82] width 85 height 7
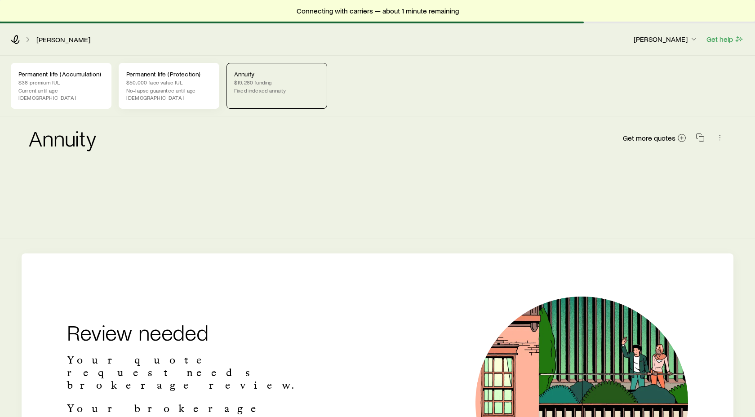
click at [158, 96] on div "Permanent life (Protection) $50,000 face value IUL No-lapse guarantee until age…" at bounding box center [169, 86] width 101 height 46
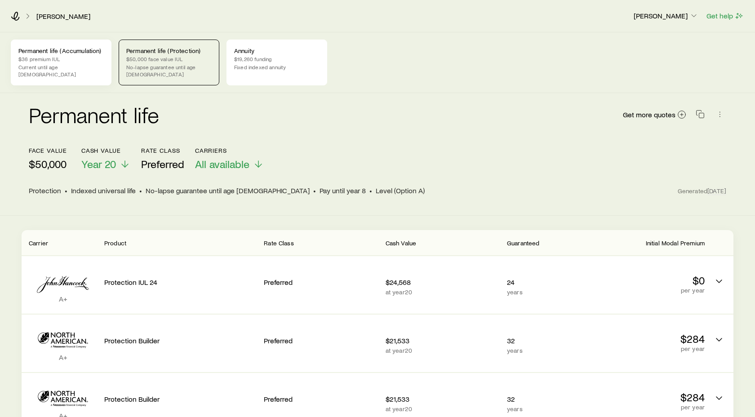
click at [94, 66] on p "Current until age [DEMOGRAPHIC_DATA]" at bounding box center [60, 70] width 85 height 14
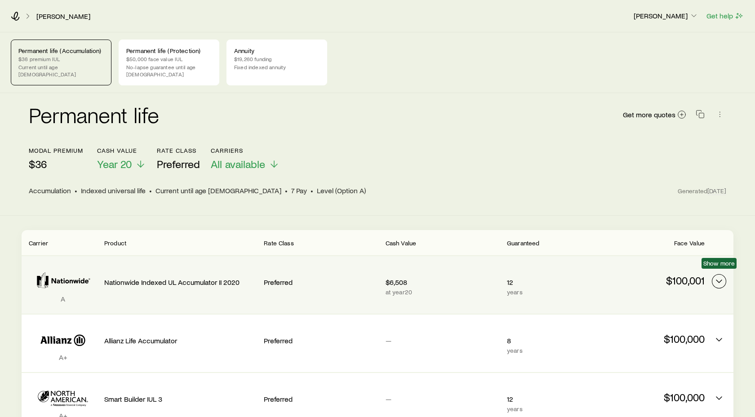
click at [721, 276] on icon "Permanent quotes" at bounding box center [719, 281] width 11 height 11
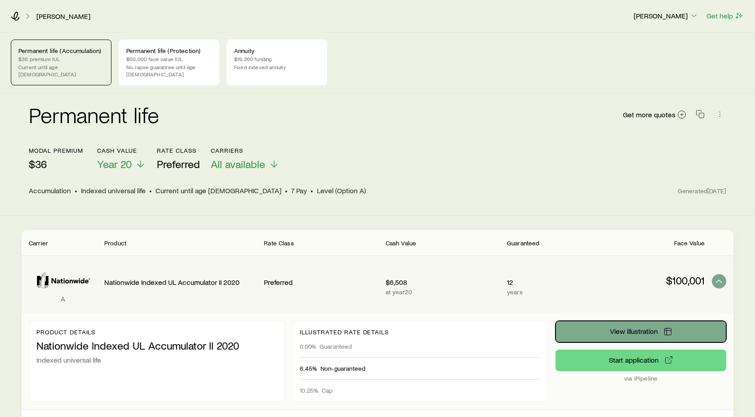
click at [624, 328] on span "View illustration" at bounding box center [634, 331] width 48 height 7
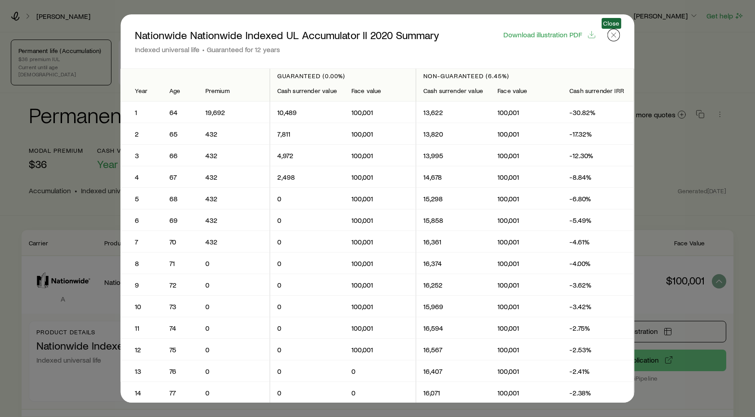
click at [614, 34] on icon "button" at bounding box center [614, 35] width 9 height 9
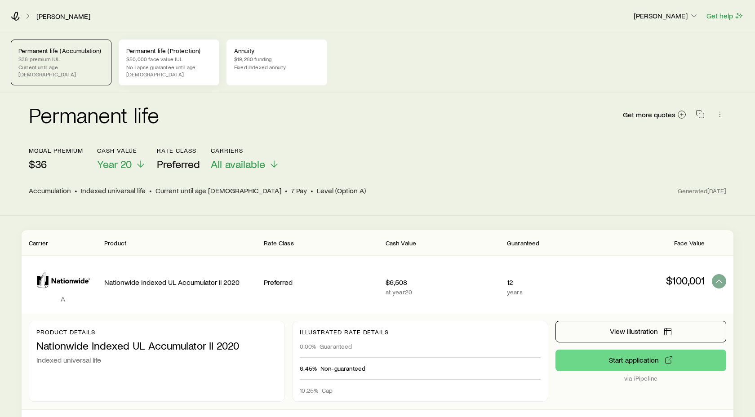
click at [171, 57] on p "$50,000 face value IUL" at bounding box center [168, 58] width 85 height 7
